Goal: Find specific page/section: Find specific page/section

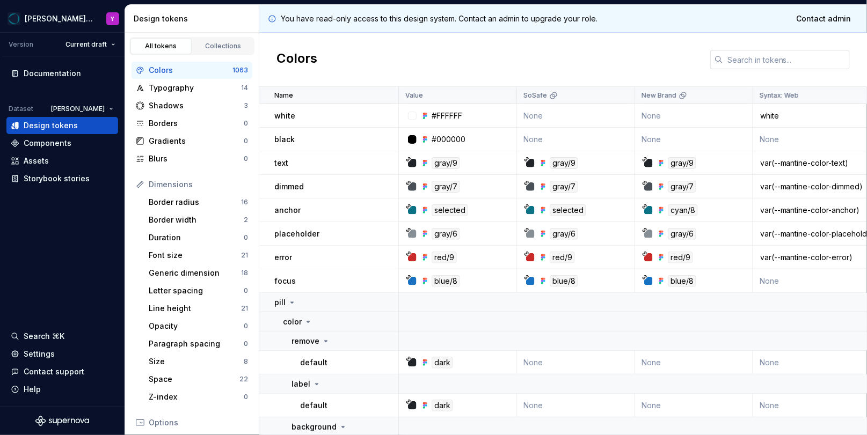
click at [795, 62] on input "text" at bounding box center [786, 59] width 127 height 19
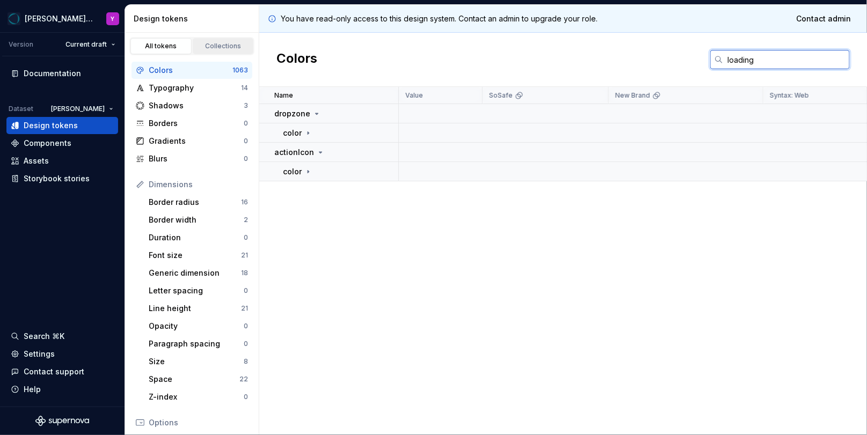
type input "loading"
click at [201, 42] on div "Collections" at bounding box center [223, 46] width 54 height 9
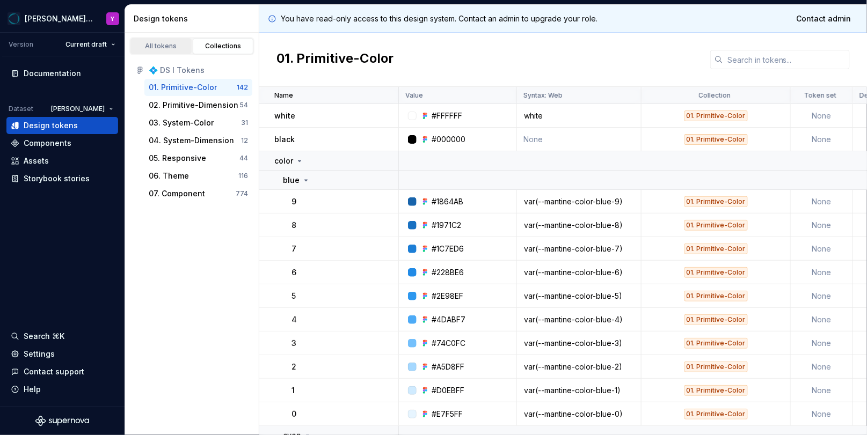
click at [166, 51] on link "All tokens" at bounding box center [160, 46] width 61 height 16
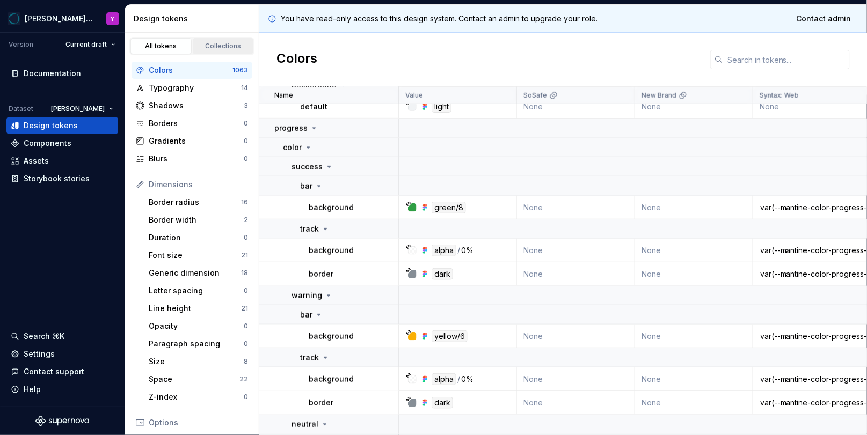
click at [231, 48] on div "Collections" at bounding box center [223, 46] width 54 height 9
